Goal: Task Accomplishment & Management: Use online tool/utility

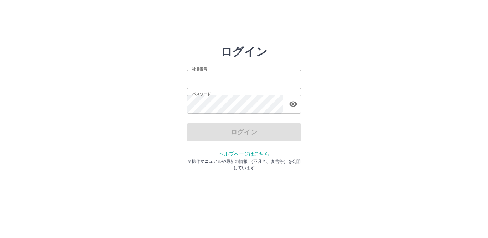
type input "*******"
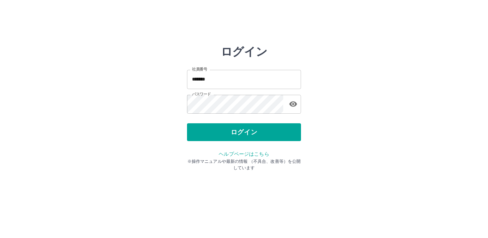
click at [246, 132] on div "ログイン" at bounding box center [244, 132] width 114 height 18
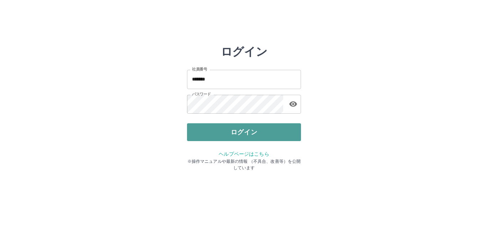
click at [257, 134] on button "ログイン" at bounding box center [244, 132] width 114 height 18
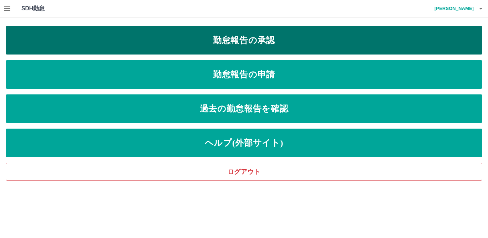
click at [265, 41] on link "勤怠報告の承認" at bounding box center [244, 40] width 476 height 28
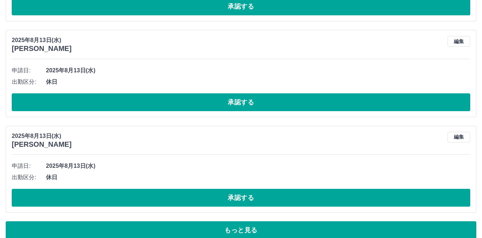
scroll to position [2980, 0]
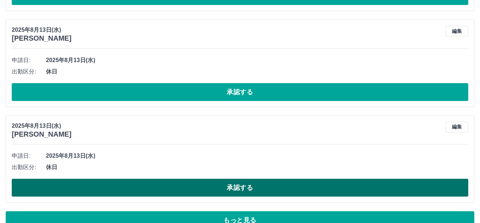
click at [239, 184] on button "承認する" at bounding box center [240, 187] width 457 height 18
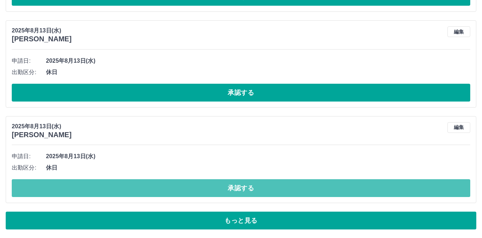
drag, startPoint x: 211, startPoint y: 189, endPoint x: 256, endPoint y: 173, distance: 48.3
click at [211, 189] on button "承認する" at bounding box center [241, 188] width 458 height 18
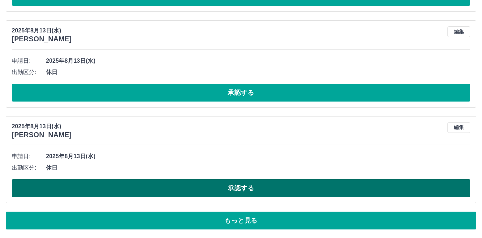
click at [233, 189] on button "承認する" at bounding box center [241, 188] width 458 height 18
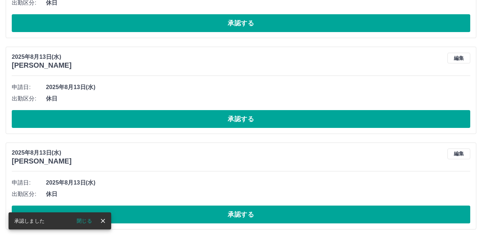
scroll to position [2953, 0]
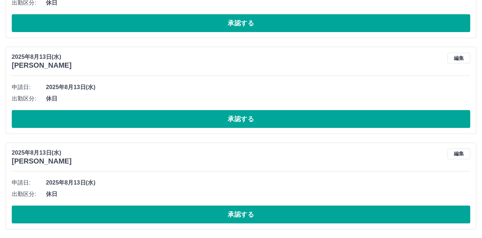
click at [246, 61] on div "[DATE] [PERSON_NAME] 編集" at bounding box center [241, 61] width 458 height 17
click at [184, 57] on div "[DATE] [PERSON_NAME] 編集" at bounding box center [241, 61] width 458 height 17
click at [152, 63] on div "[DATE] [PERSON_NAME] 編集" at bounding box center [241, 61] width 458 height 17
